Goal: Find specific page/section: Find specific page/section

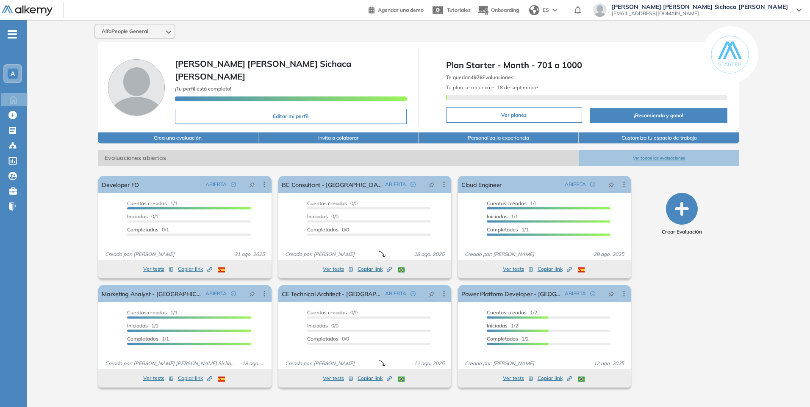
click at [650, 157] on button "Ver todas las evaluaciones" at bounding box center [659, 158] width 160 height 16
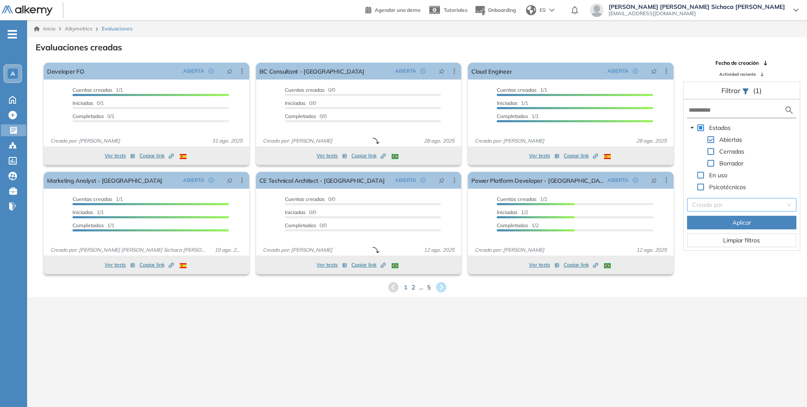
click at [732, 208] on input "search" at bounding box center [738, 205] width 93 height 13
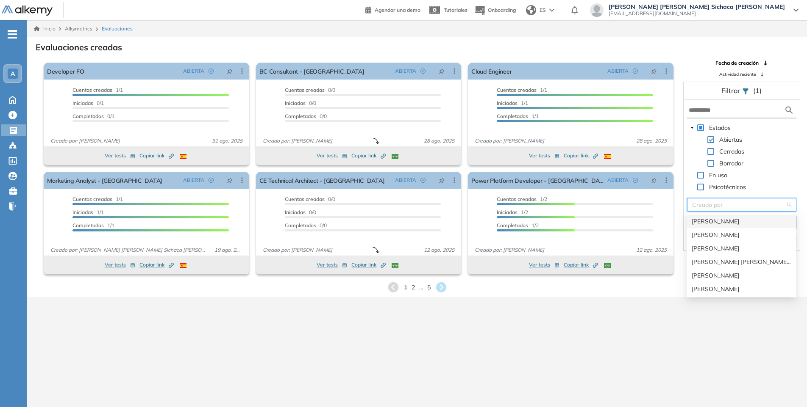
click at [734, 222] on div "[PERSON_NAME]" at bounding box center [740, 221] width 99 height 9
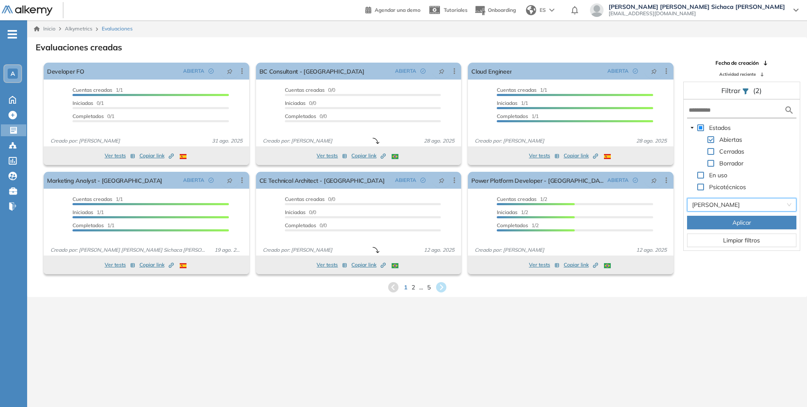
click at [724, 223] on button "Aplicar" at bounding box center [741, 223] width 109 height 14
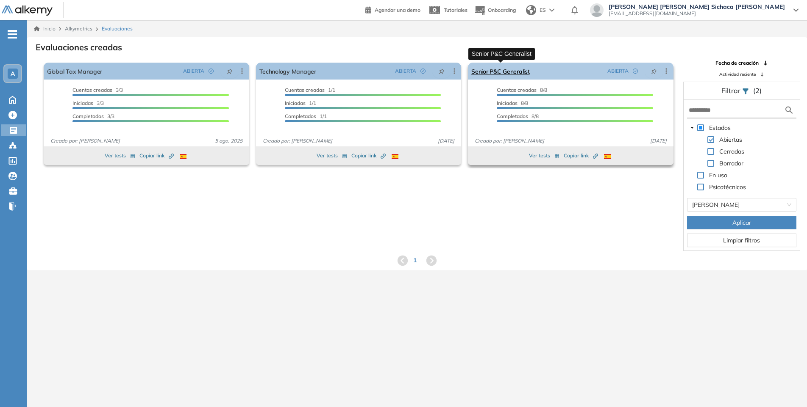
click at [503, 74] on link "Senior P&C Generalist" at bounding box center [500, 71] width 58 height 17
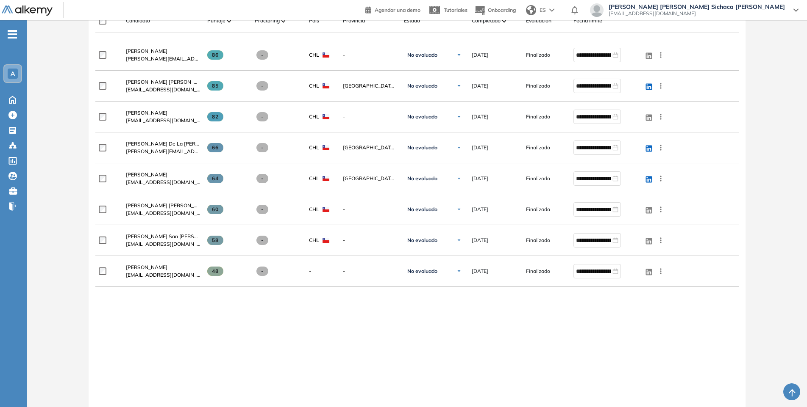
scroll to position [285, 0]
